Goal: Navigation & Orientation: Find specific page/section

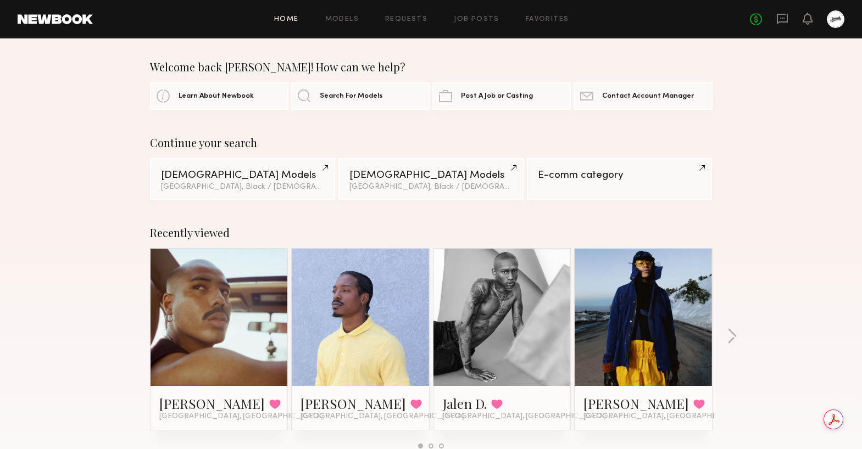
scroll to position [333, 0]
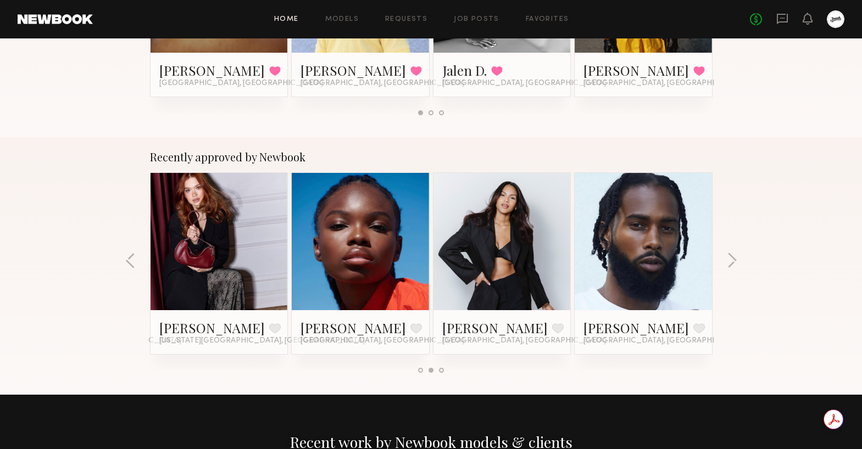
click at [730, 256] on button "button" at bounding box center [732, 262] width 10 height 18
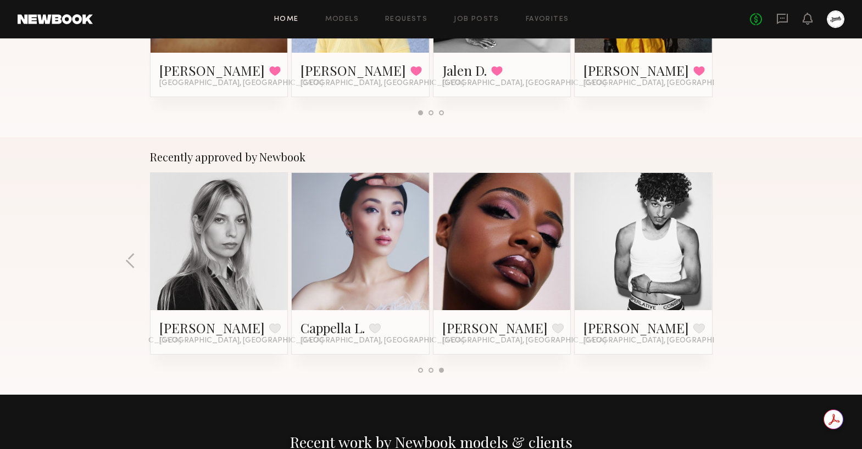
click at [662, 226] on link at bounding box center [643, 241] width 67 height 137
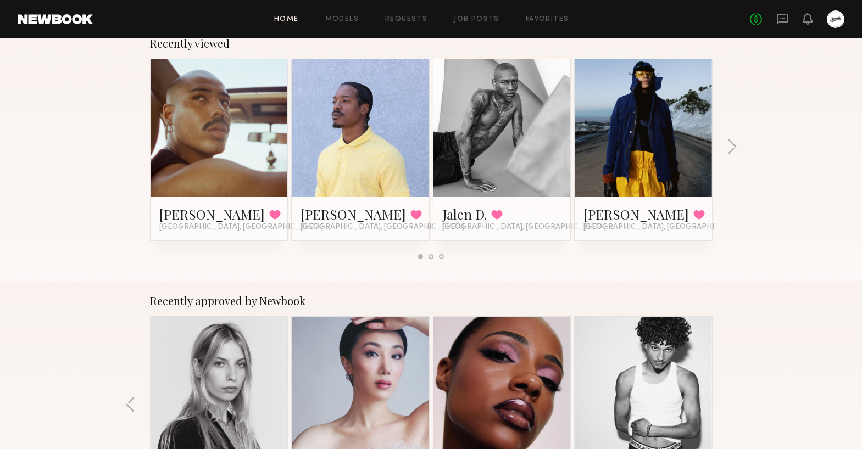
scroll to position [187, 0]
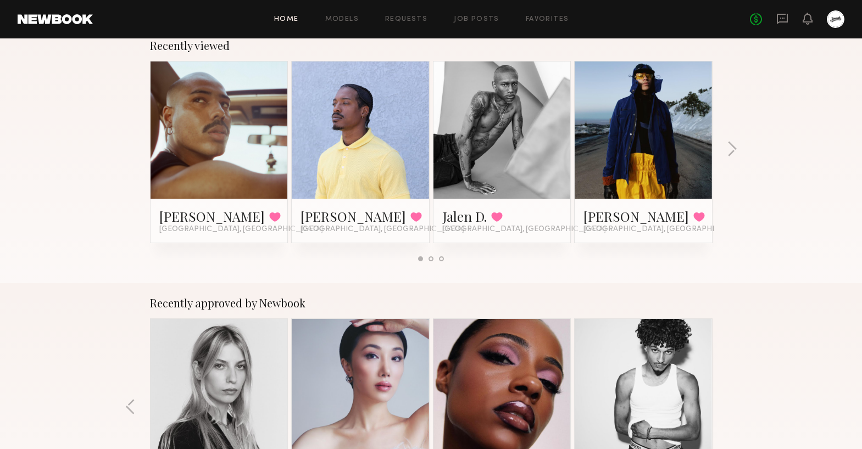
click at [661, 140] on link at bounding box center [643, 130] width 67 height 137
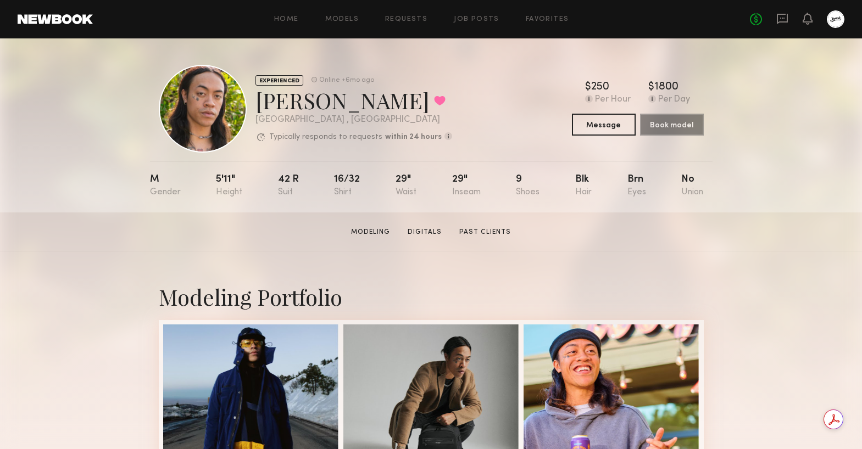
click at [417, 226] on section "Modeling Digitals Past Clients" at bounding box center [431, 231] width 169 height 11
click at [423, 235] on link "Digitals" at bounding box center [424, 232] width 43 height 10
